Goal: Communication & Community: Answer question/provide support

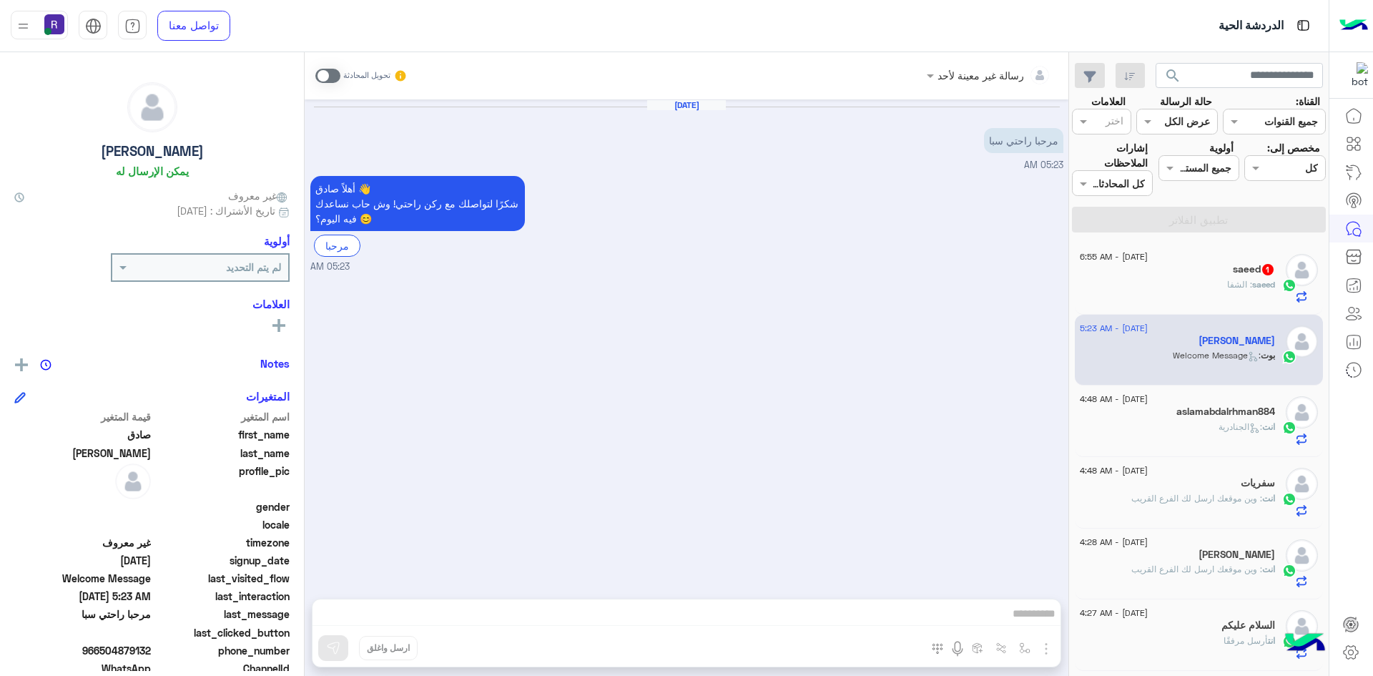
click at [1222, 310] on div "[DATE] - 6:55 AM saeed 1 saeed : الشفا" at bounding box center [1199, 279] width 249 height 72
click at [1223, 293] on div "saeed : الشفا" at bounding box center [1177, 290] width 195 height 25
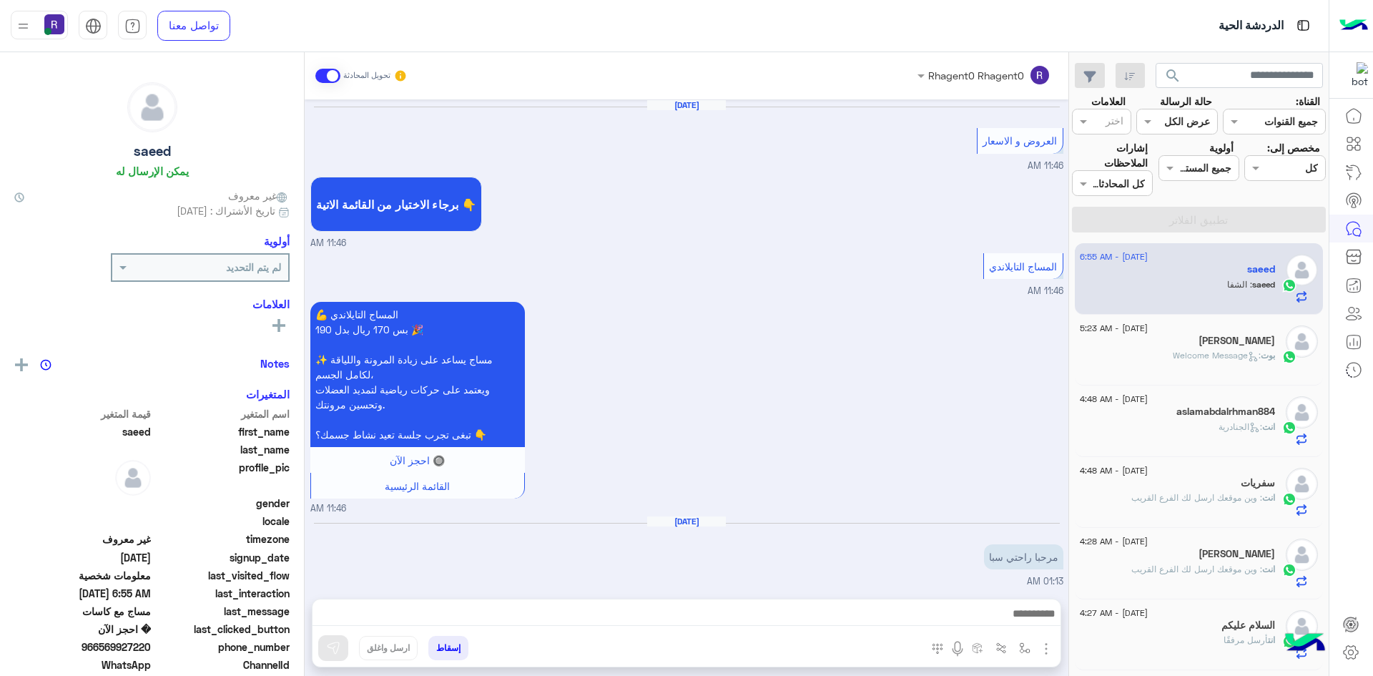
scroll to position [1143, 0]
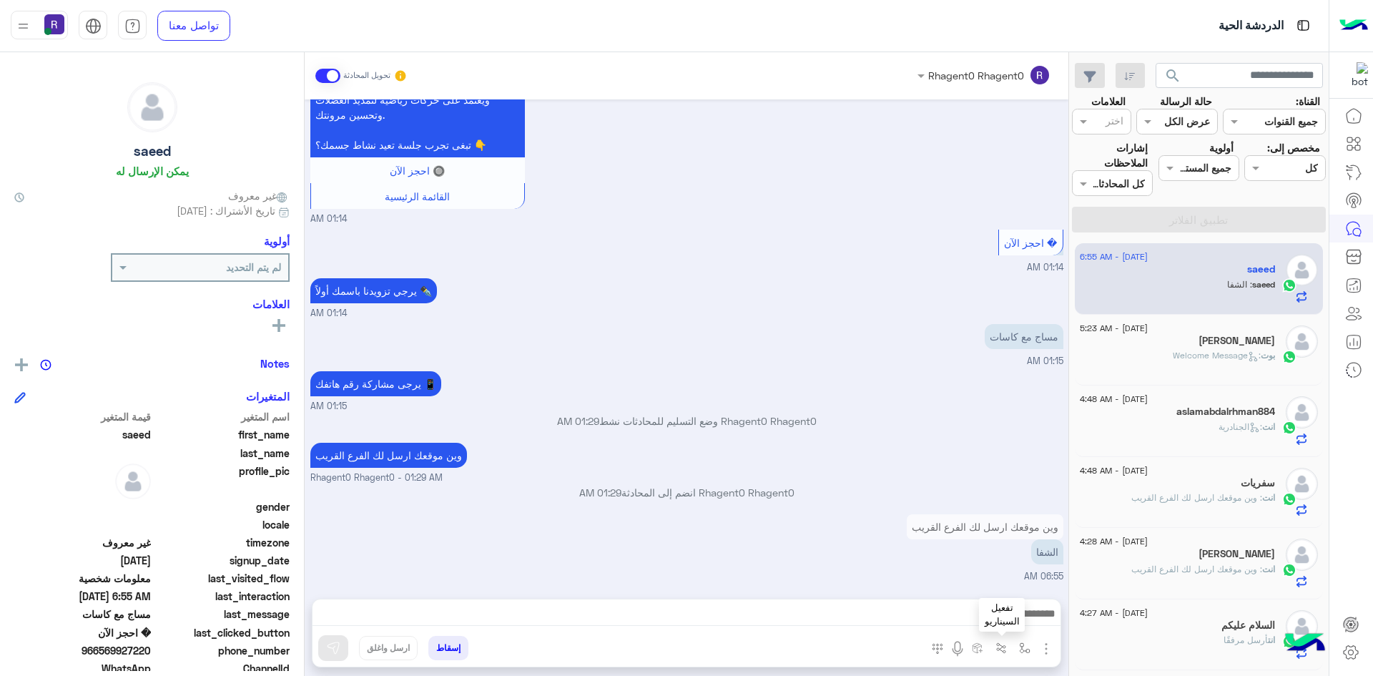
click at [998, 652] on img "button" at bounding box center [1000, 647] width 11 height 11
click at [1020, 650] on img "button" at bounding box center [1024, 647] width 11 height 11
click at [1016, 608] on input "text" at bounding box center [980, 616] width 97 height 16
type input "***"
click at [1015, 585] on div "الشفا" at bounding box center [983, 594] width 106 height 28
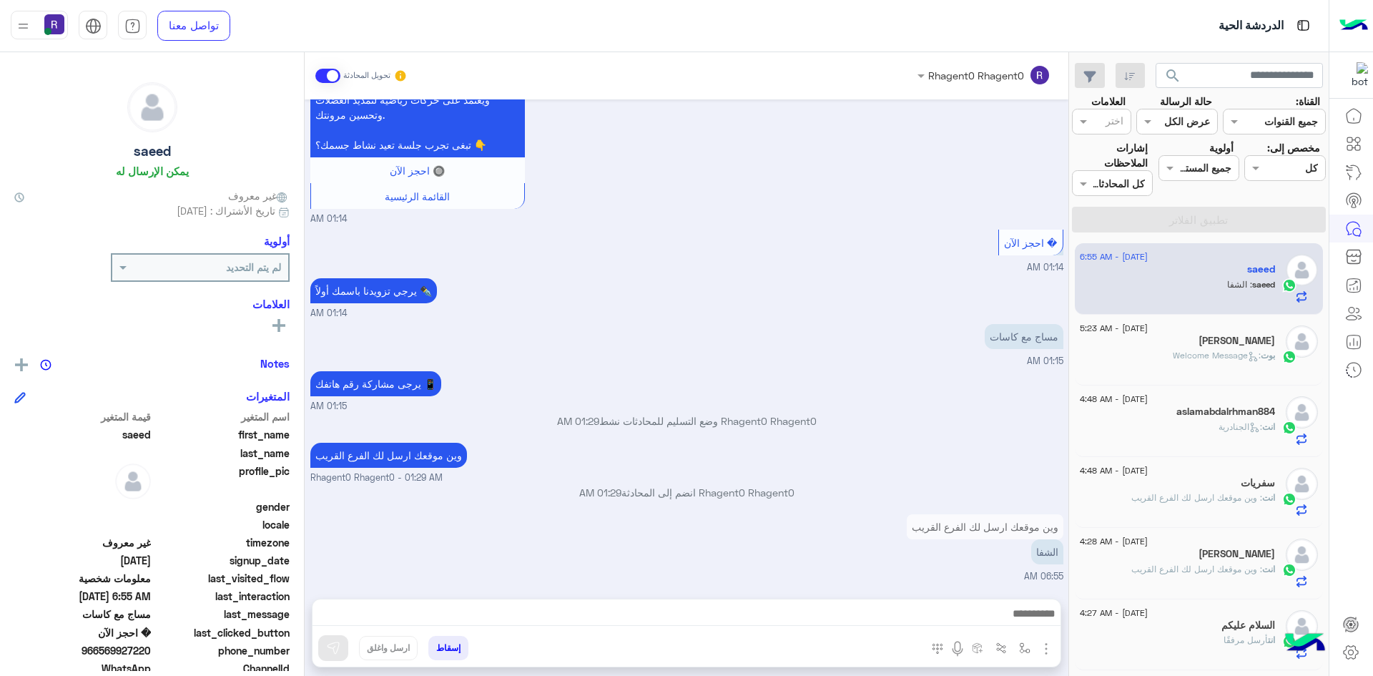
type textarea "*****"
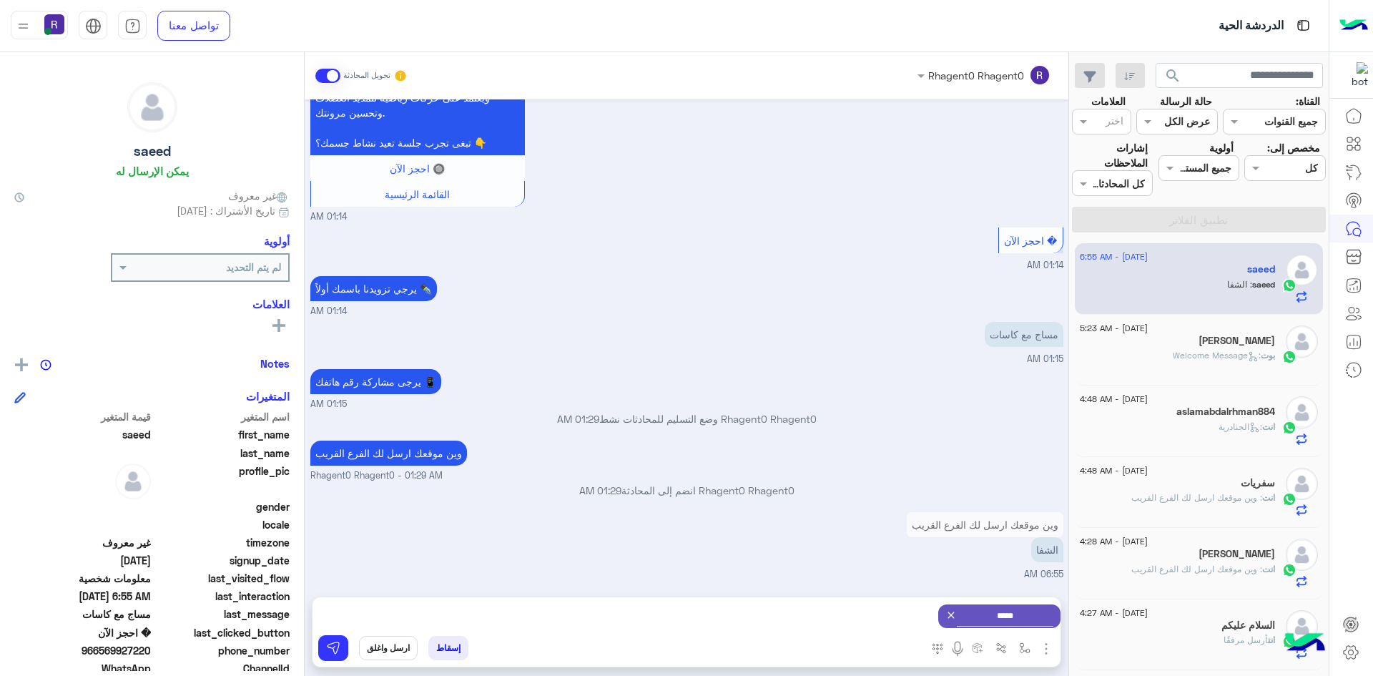
click at [380, 648] on button "ارسل واغلق" at bounding box center [388, 648] width 59 height 24
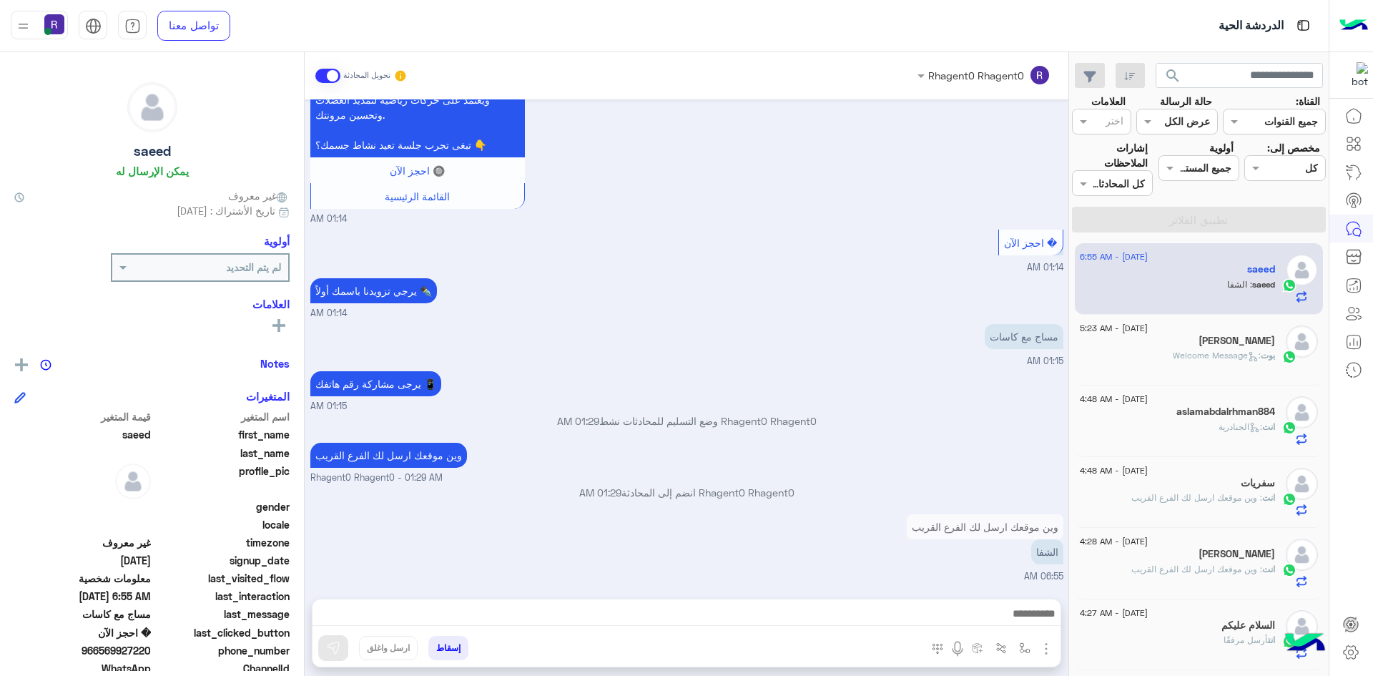
scroll to position [1169, 0]
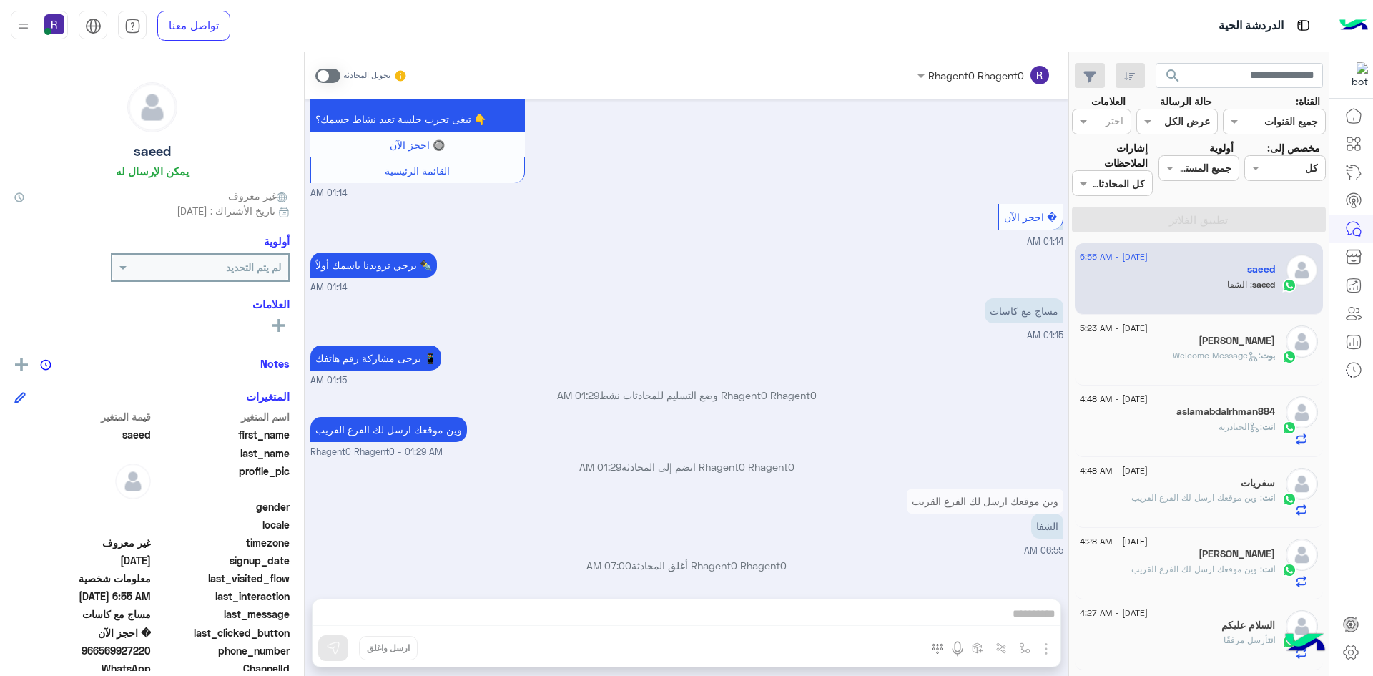
click at [984, 613] on div "Rhagent0 Rhagent0 تحويل المحادثة [DATE] العروض و الاسعار 11:46 AM برجاء الاختيا…" at bounding box center [687, 366] width 764 height 629
click at [333, 70] on span at bounding box center [327, 76] width 25 height 14
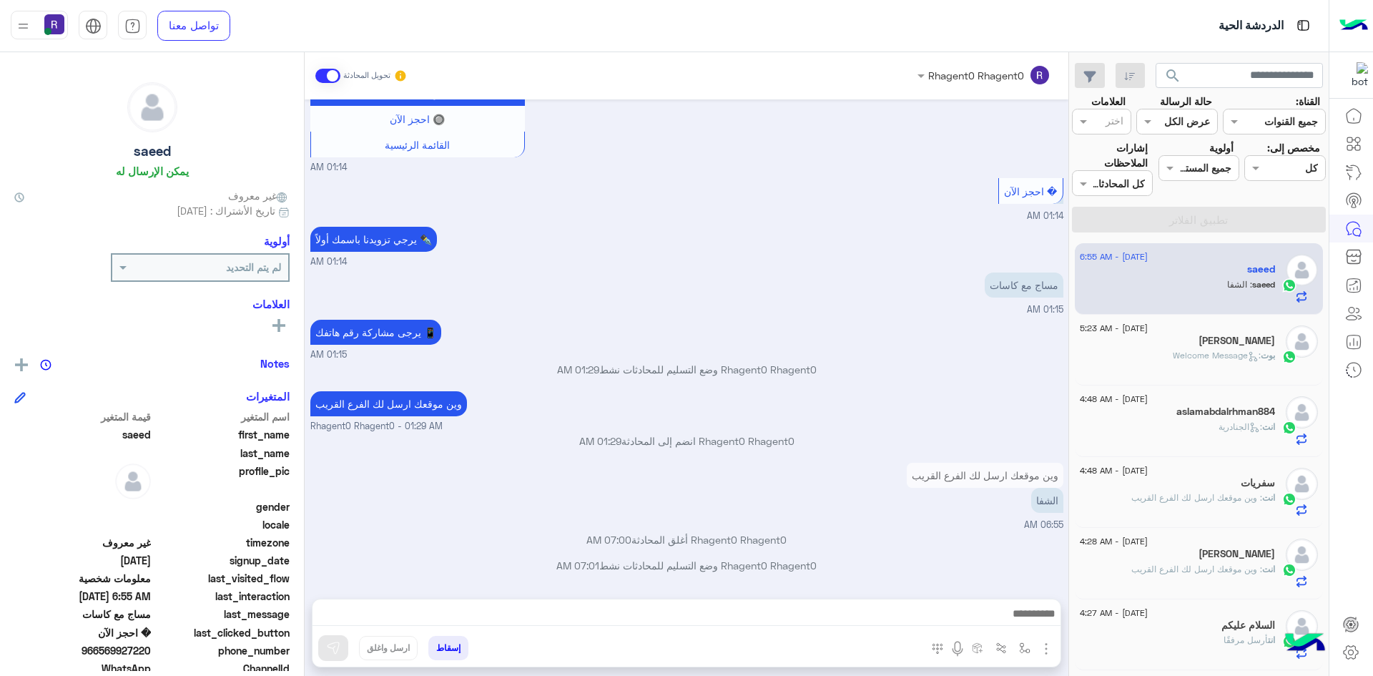
scroll to position [1195, 0]
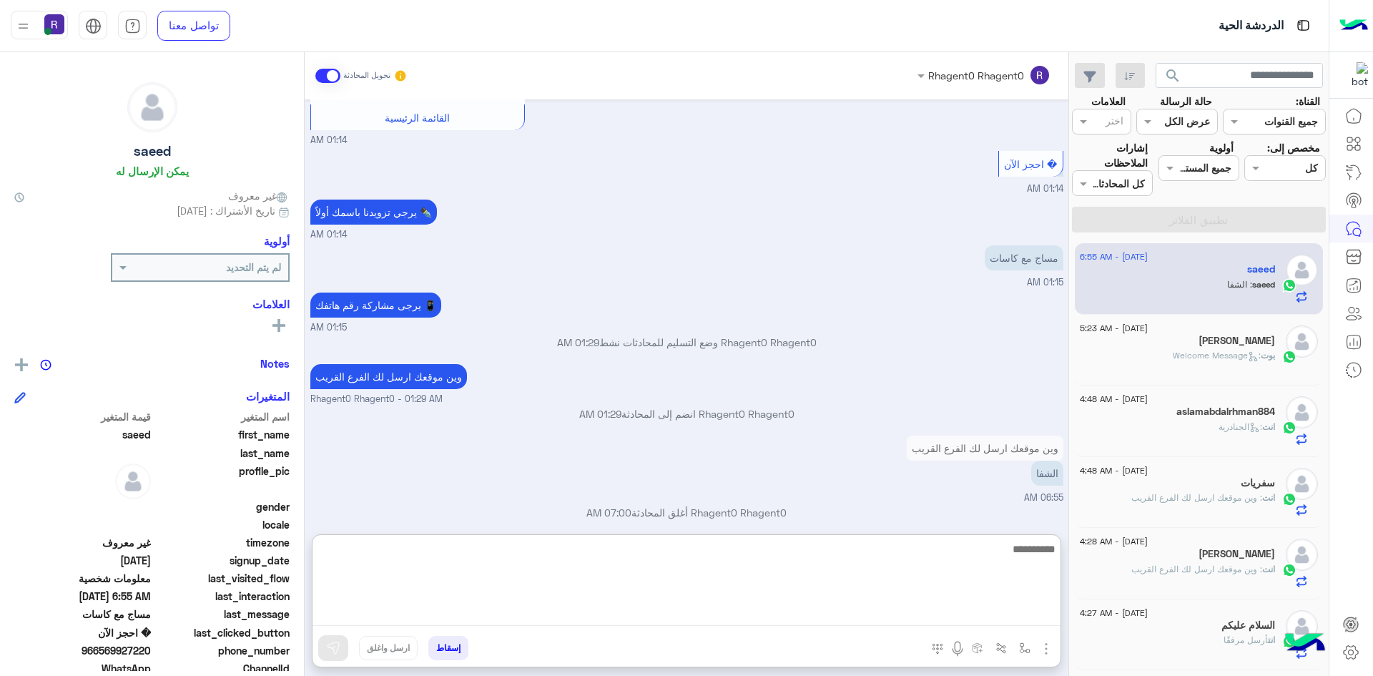
click at [978, 611] on textarea at bounding box center [686, 583] width 748 height 86
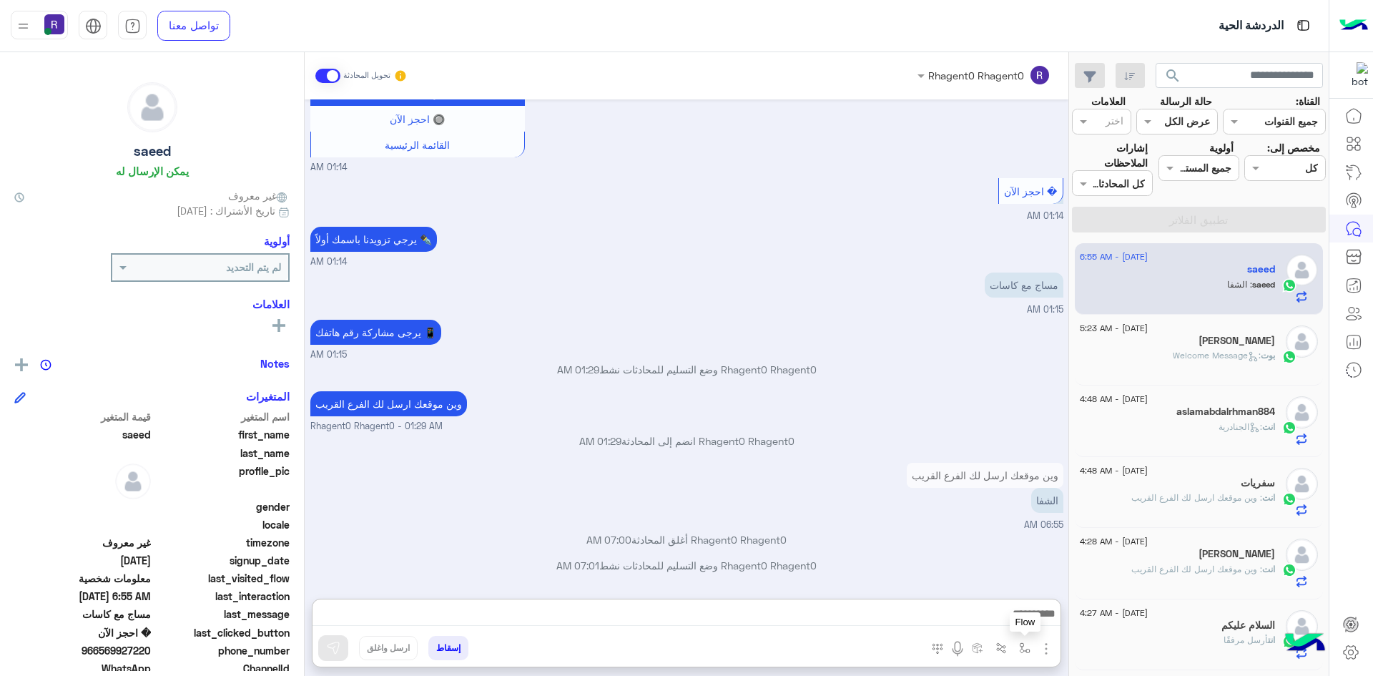
click at [1024, 648] on img "button" at bounding box center [1024, 647] width 11 height 11
click at [1018, 619] on input "text" at bounding box center [980, 616] width 97 height 16
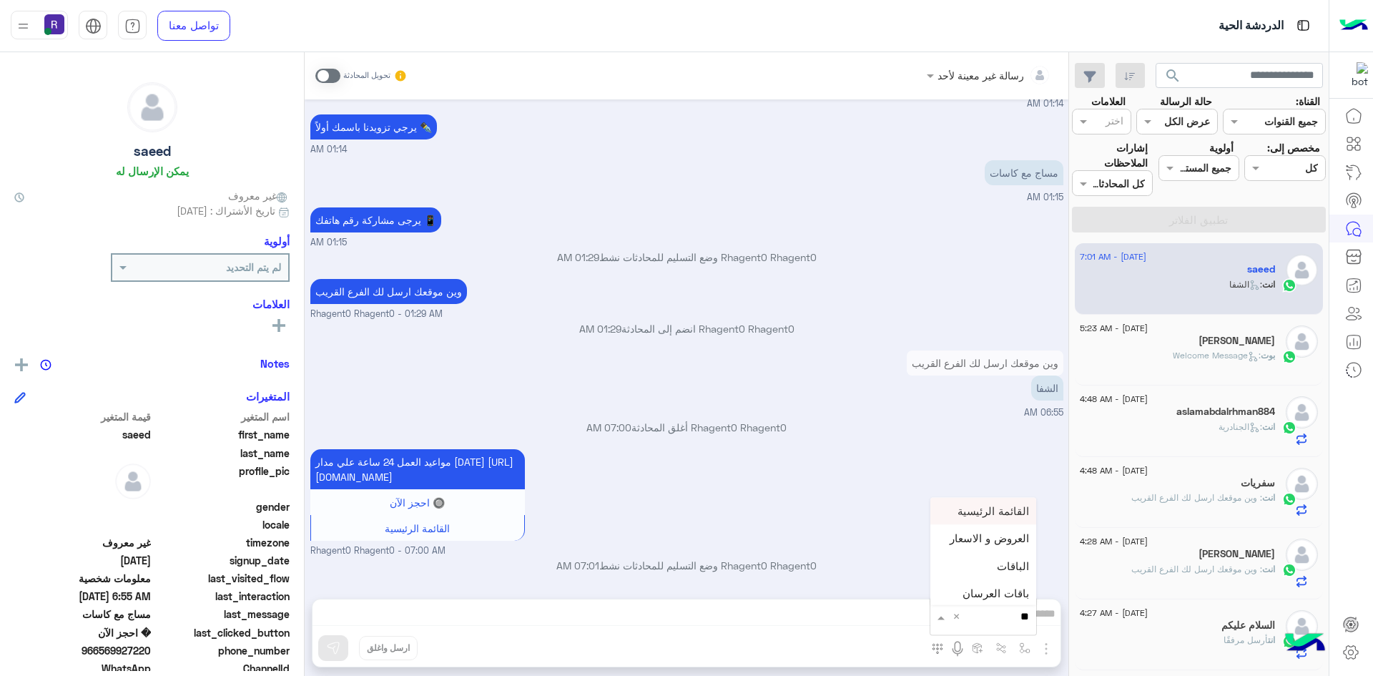
type input "***"
click at [922, 609] on div "رسالة غير معينة لأحد تحويل المحادثة [DATE] العروض و الاسعار 11:46 AM برجاء الاخ…" at bounding box center [687, 366] width 764 height 629
click at [325, 73] on span at bounding box center [327, 76] width 25 height 14
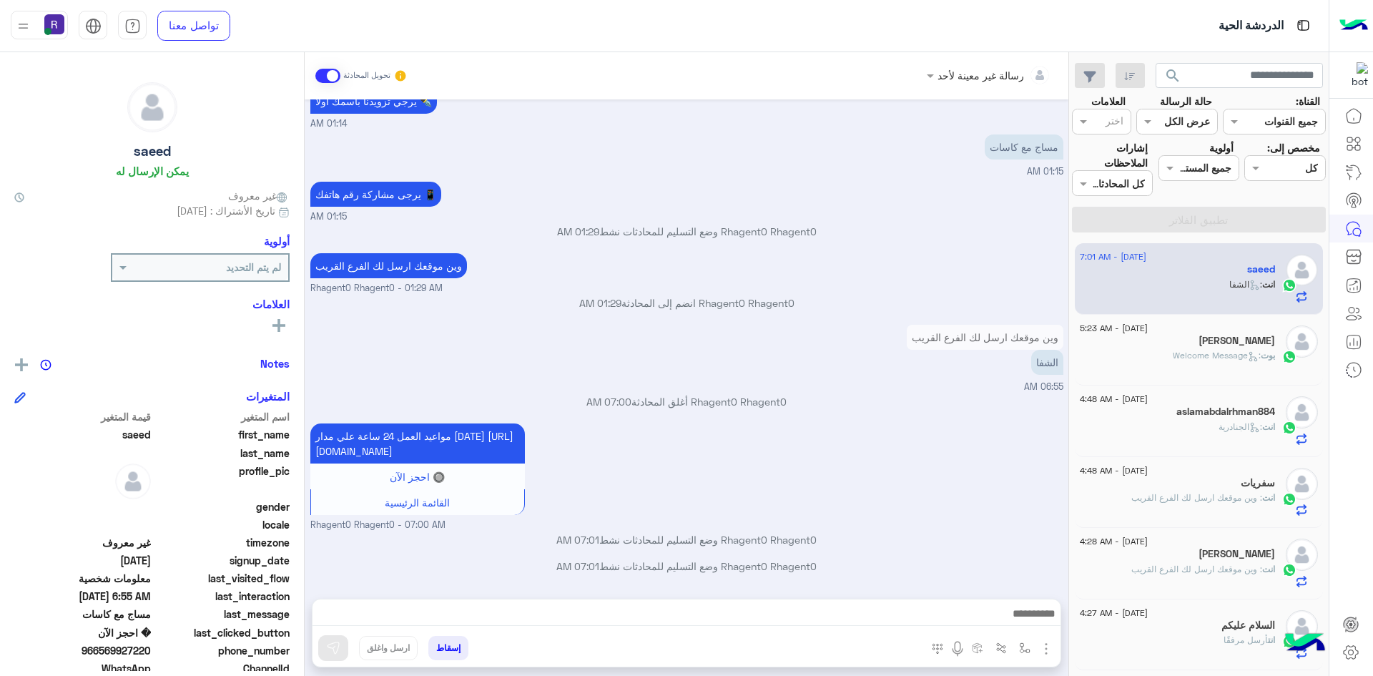
scroll to position [1348, 0]
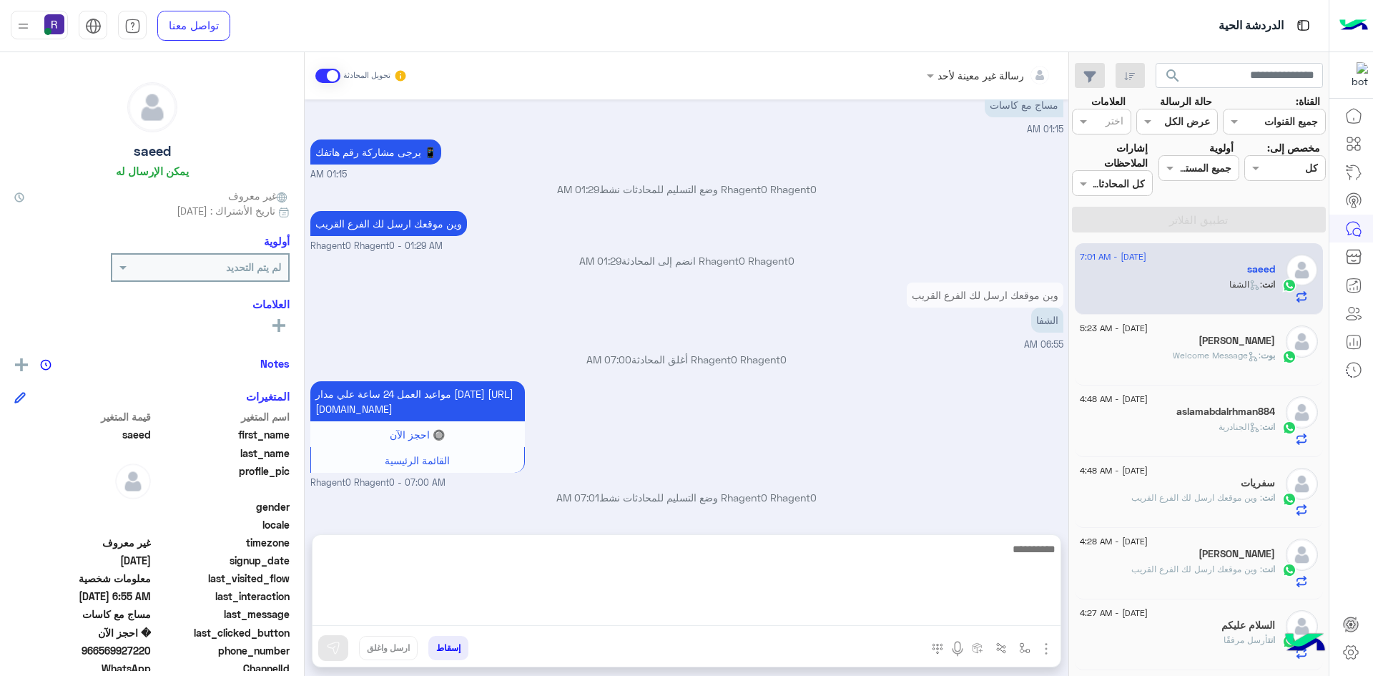
click at [924, 605] on textarea at bounding box center [686, 583] width 748 height 86
type textarea "**********"
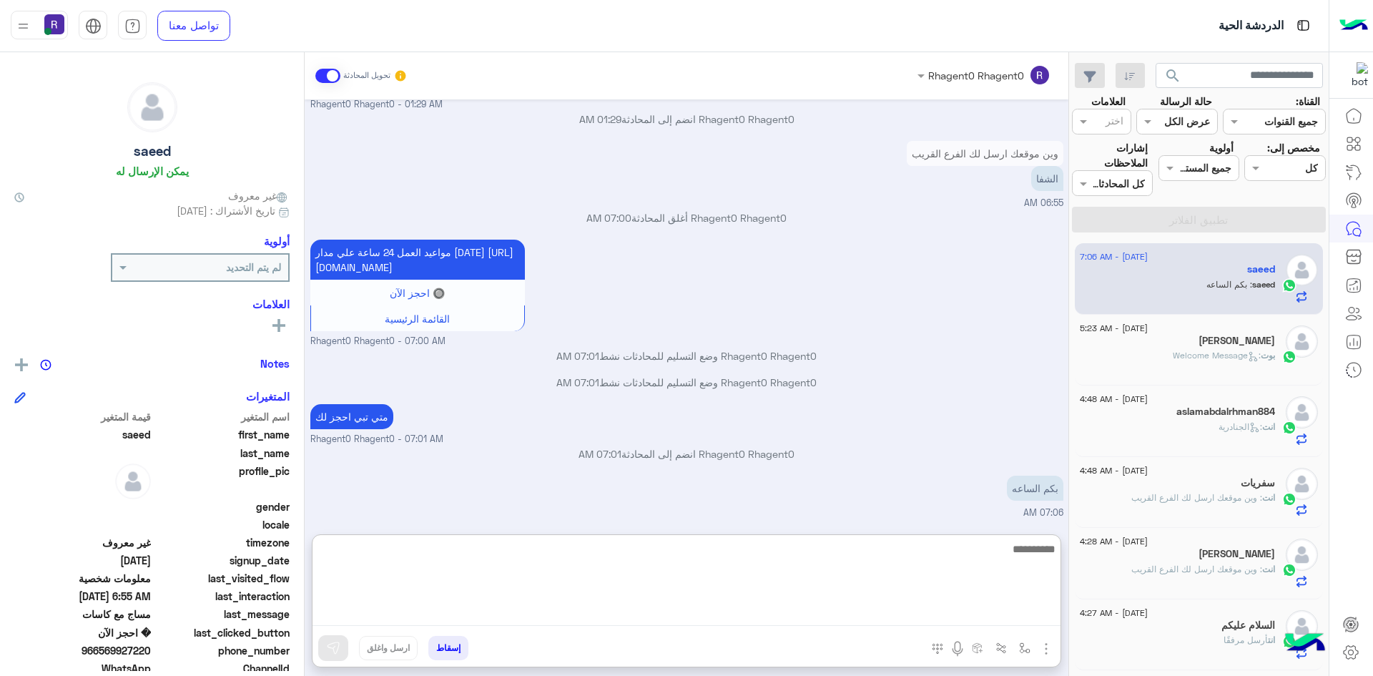
scroll to position [1532, 0]
click at [978, 553] on textarea at bounding box center [686, 583] width 748 height 86
type textarea "**********"
